Goal: Task Accomplishment & Management: Use online tool/utility

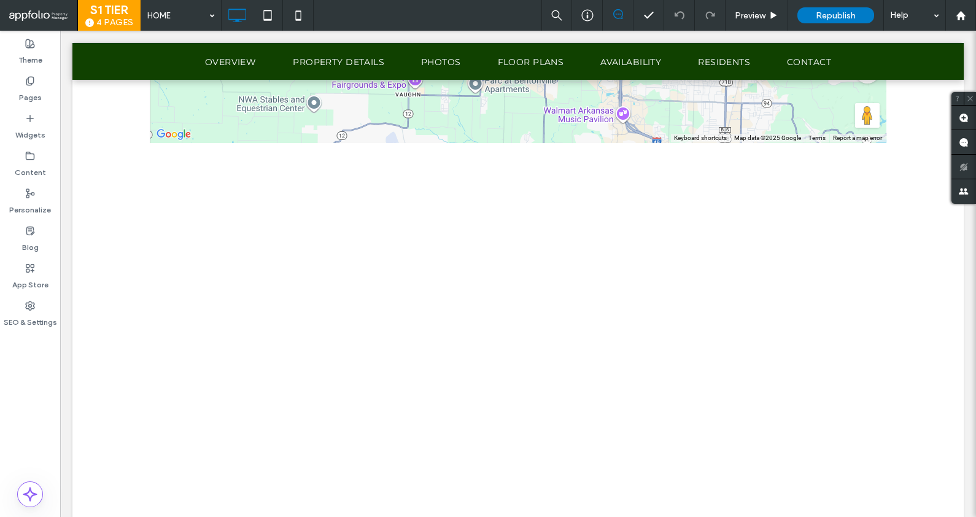
scroll to position [5019, 0]
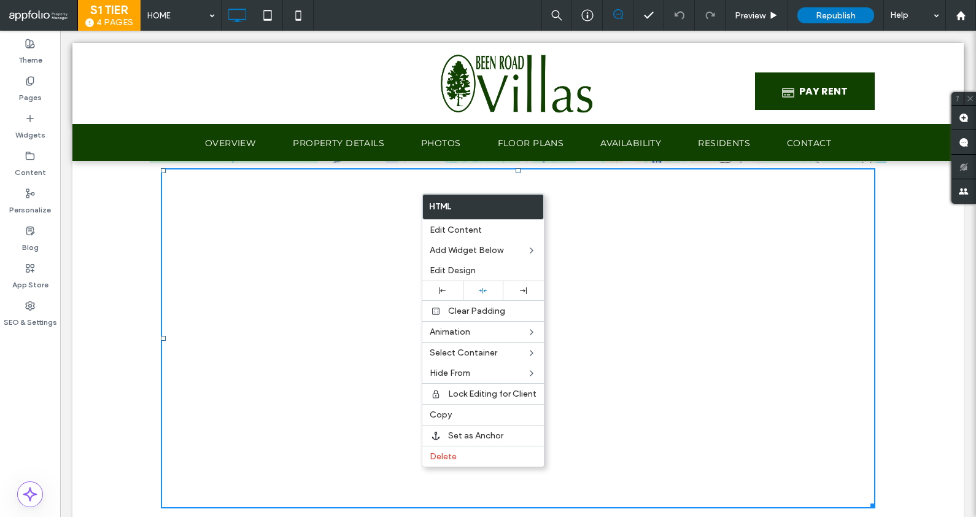
click at [663, 257] on div at bounding box center [518, 338] width 715 height 340
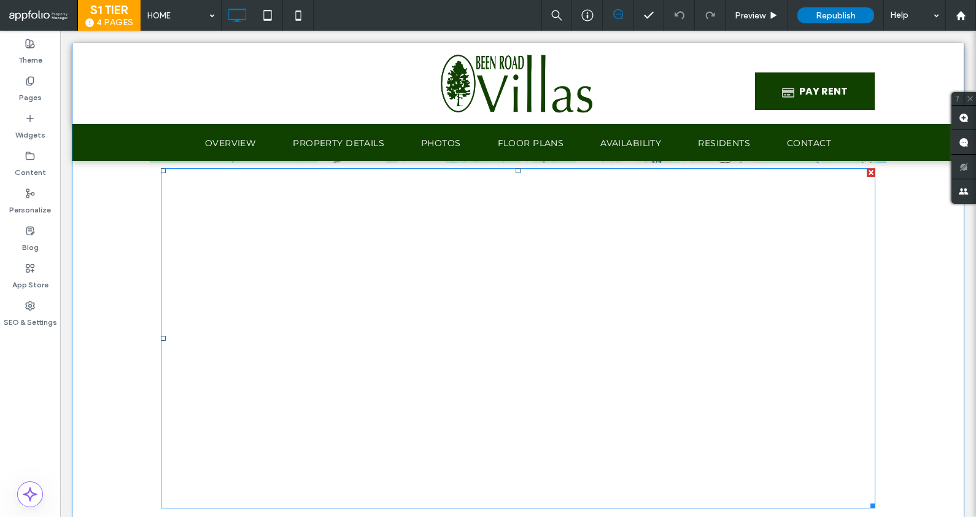
click at [364, 195] on span at bounding box center [518, 338] width 715 height 340
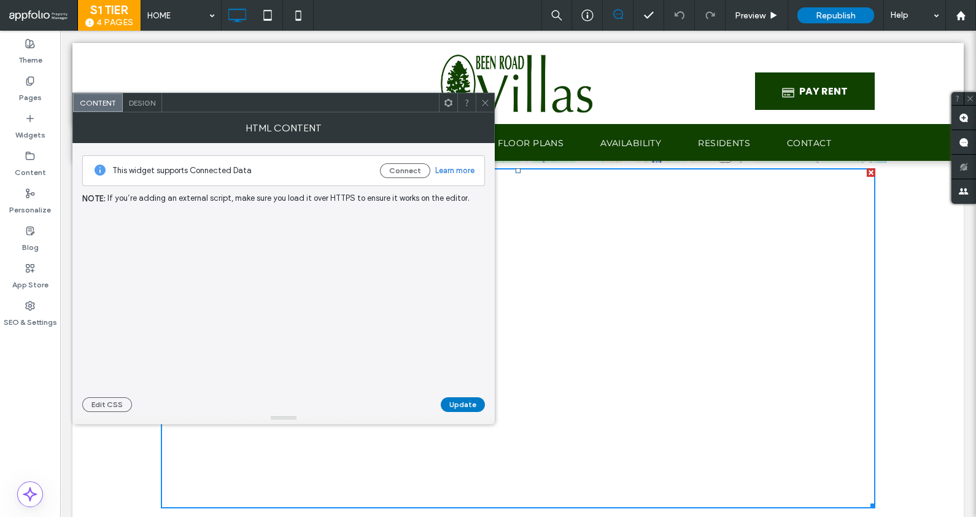
click at [364, 195] on span "If you’re adding an external script, make sure you load it over HTTPS to ensure…" at bounding box center [288, 199] width 362 height 14
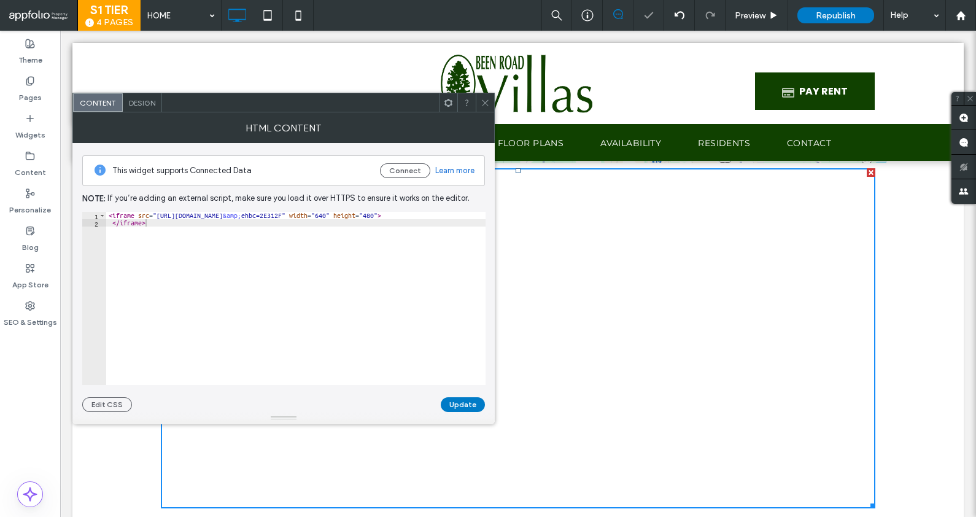
click at [488, 99] on icon at bounding box center [485, 102] width 9 height 9
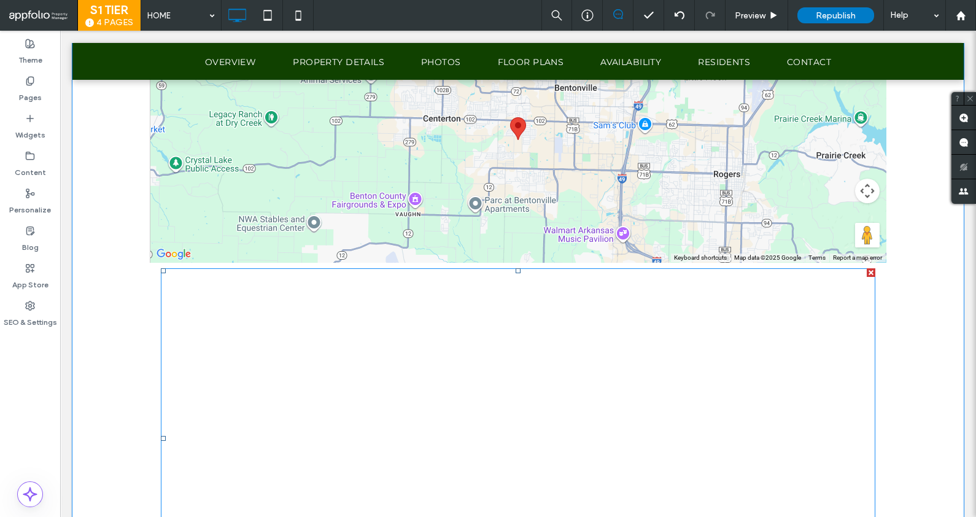
scroll to position [4917, 0]
click at [429, 389] on span at bounding box center [518, 440] width 715 height 340
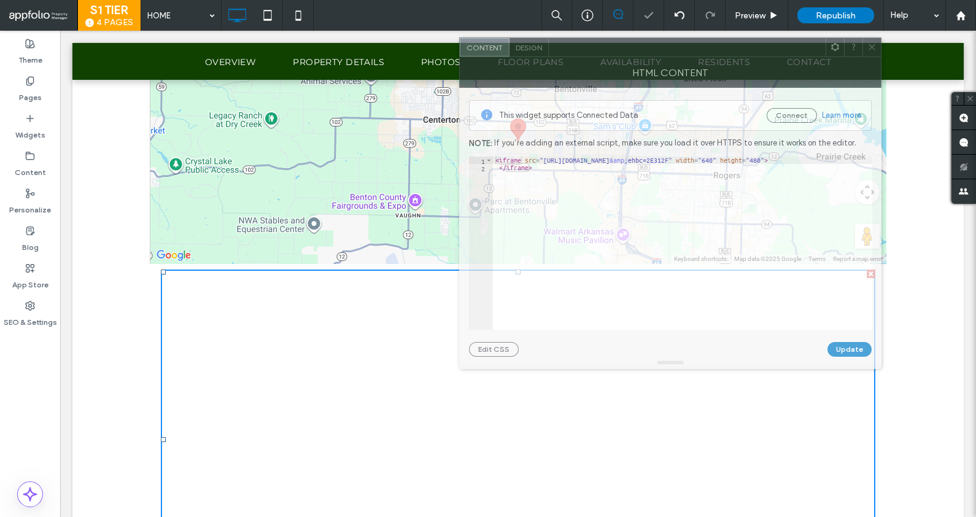
drag, startPoint x: 387, startPoint y: 111, endPoint x: 937, endPoint y: 84, distance: 550.8
click at [882, 57] on div "Content Design" at bounding box center [670, 47] width 422 height 20
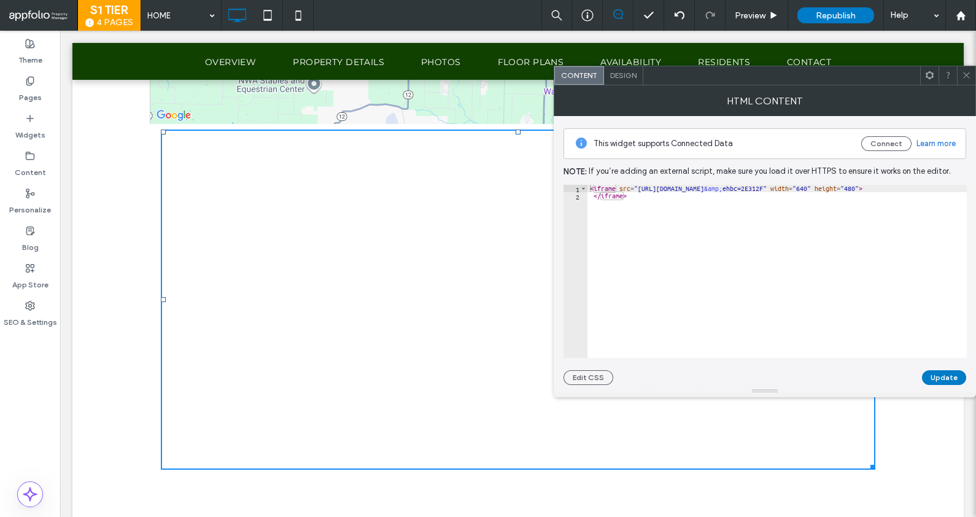
scroll to position [5060, 0]
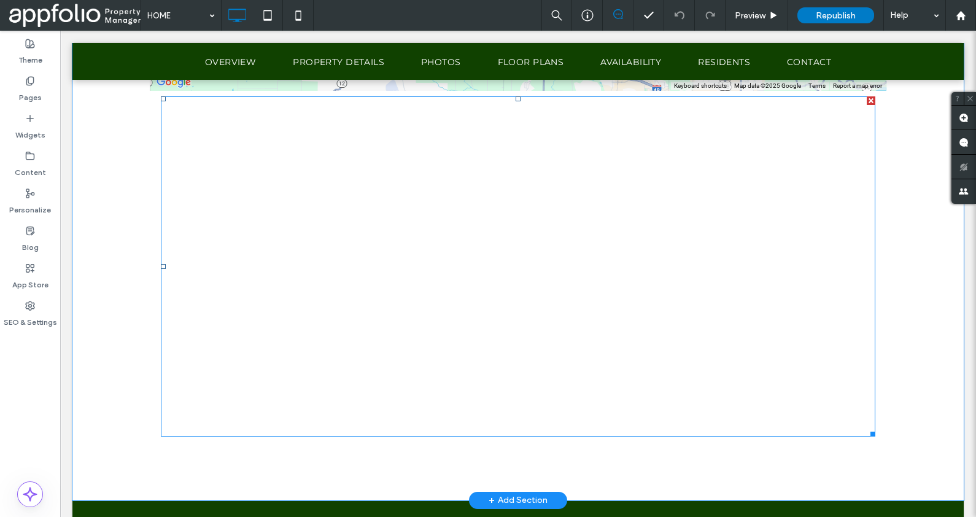
scroll to position [5091, 0]
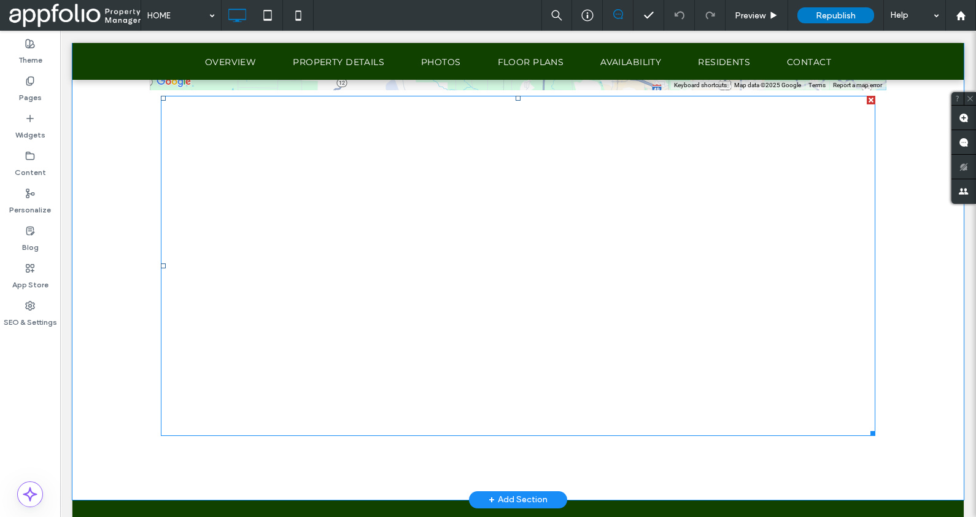
click at [503, 178] on span at bounding box center [518, 266] width 715 height 340
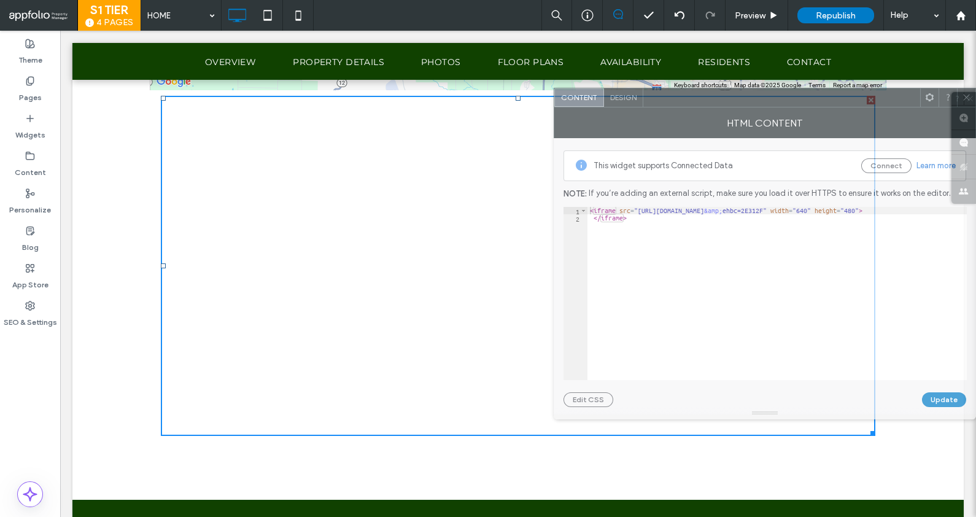
drag, startPoint x: 398, startPoint y: 101, endPoint x: 979, endPoint y: 96, distance: 581.5
click at [976, 96] on html ".wqwq-1{fill:#231f20;} .cls-1q, .cls-2q { fill-rule: evenodd; } .cls-2q { fill:…" at bounding box center [488, 258] width 976 height 517
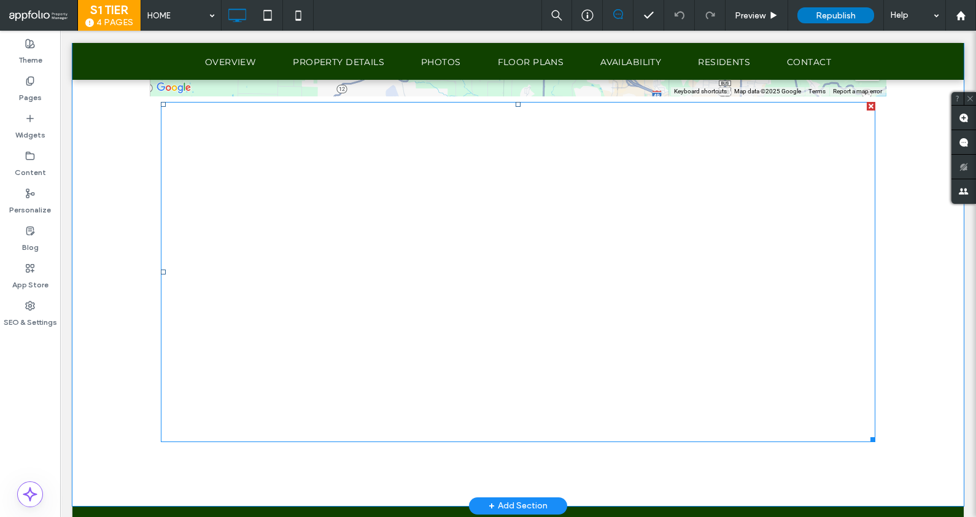
click at [362, 308] on span at bounding box center [518, 272] width 715 height 340
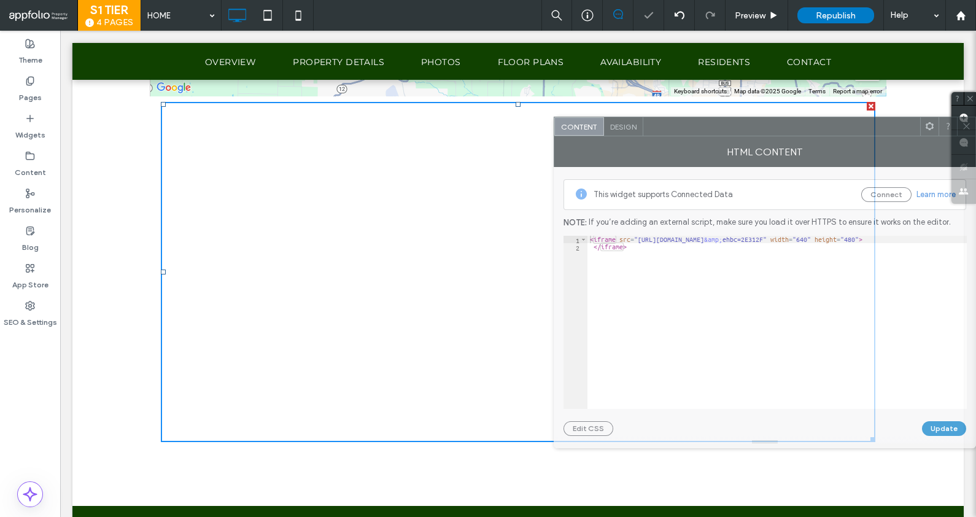
drag, startPoint x: 347, startPoint y: 109, endPoint x: 880, endPoint y: 118, distance: 533.0
click at [880, 118] on div at bounding box center [781, 126] width 277 height 18
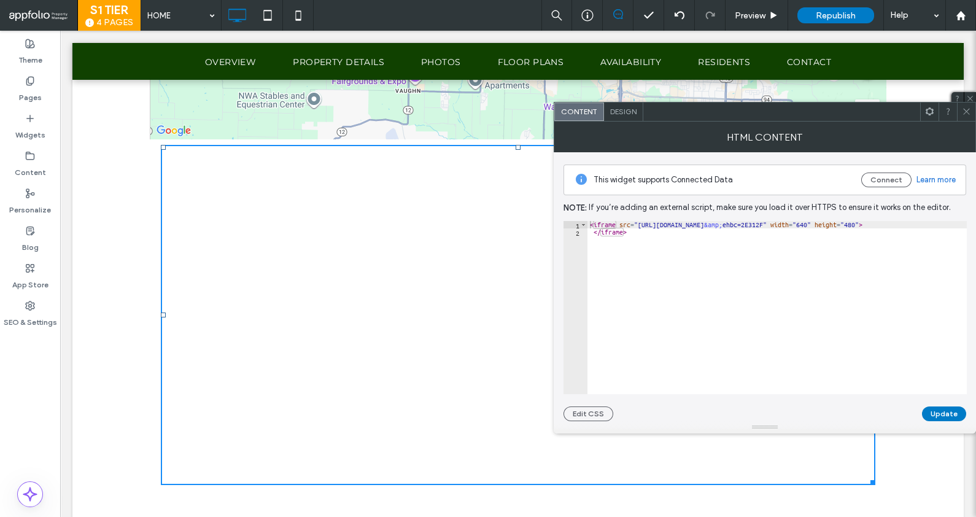
scroll to position [5034, 0]
